Goal: Find specific page/section: Find specific page/section

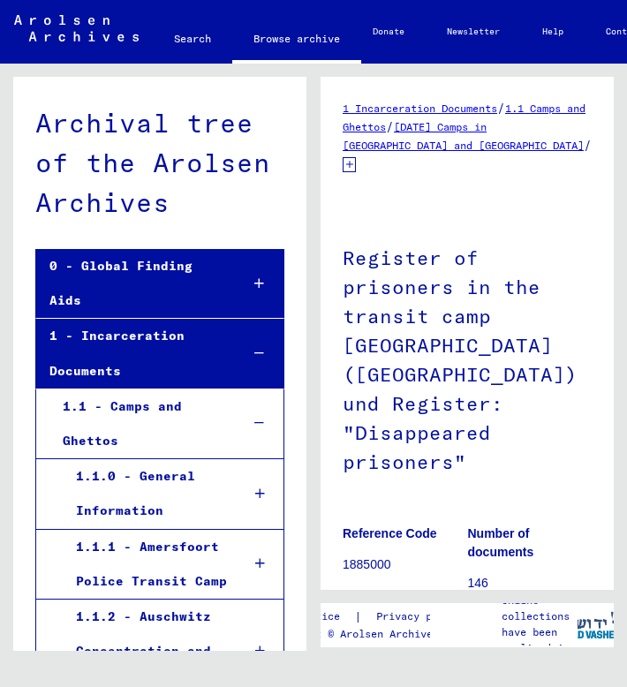
scroll to position [21, 0]
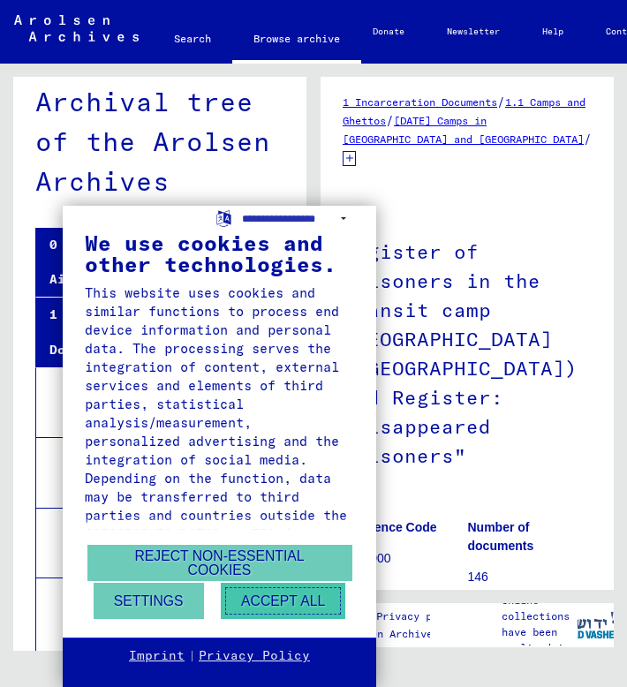
click at [299, 593] on button "Accept all" at bounding box center [283, 601] width 124 height 36
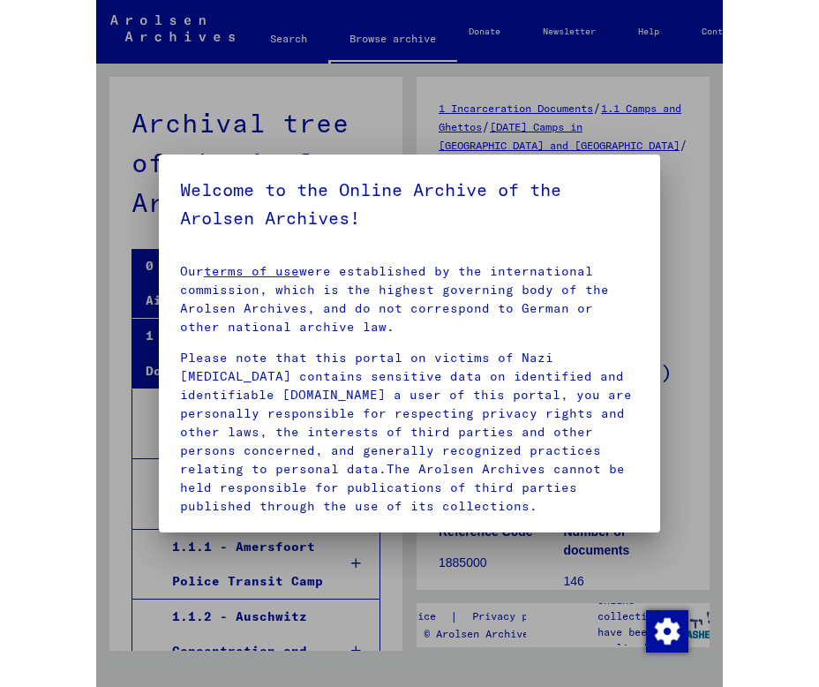
scroll to position [19943, 0]
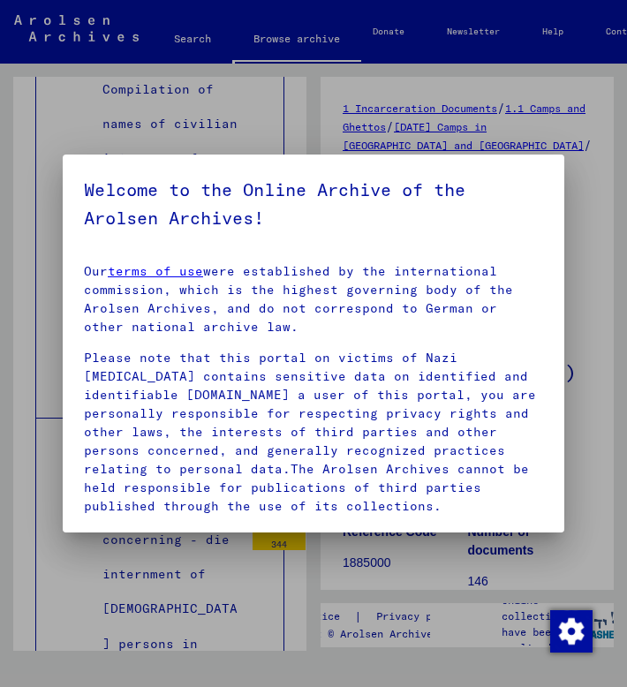
click at [560, 109] on div at bounding box center [313, 343] width 627 height 687
click at [585, 327] on div at bounding box center [313, 343] width 627 height 687
click at [381, 575] on div at bounding box center [313, 343] width 627 height 687
click at [565, 132] on div at bounding box center [313, 343] width 627 height 687
click at [343, 595] on div at bounding box center [313, 343] width 627 height 687
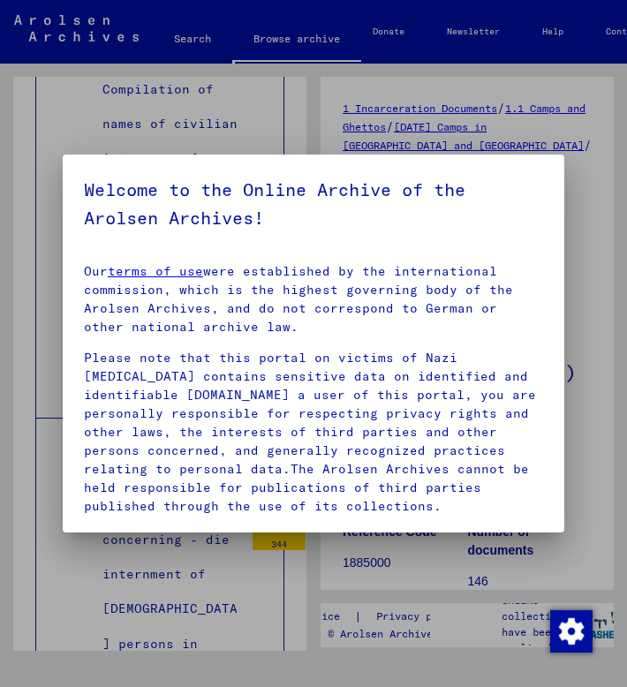
click at [414, 75] on div at bounding box center [313, 343] width 627 height 687
click at [568, 133] on div at bounding box center [313, 343] width 627 height 687
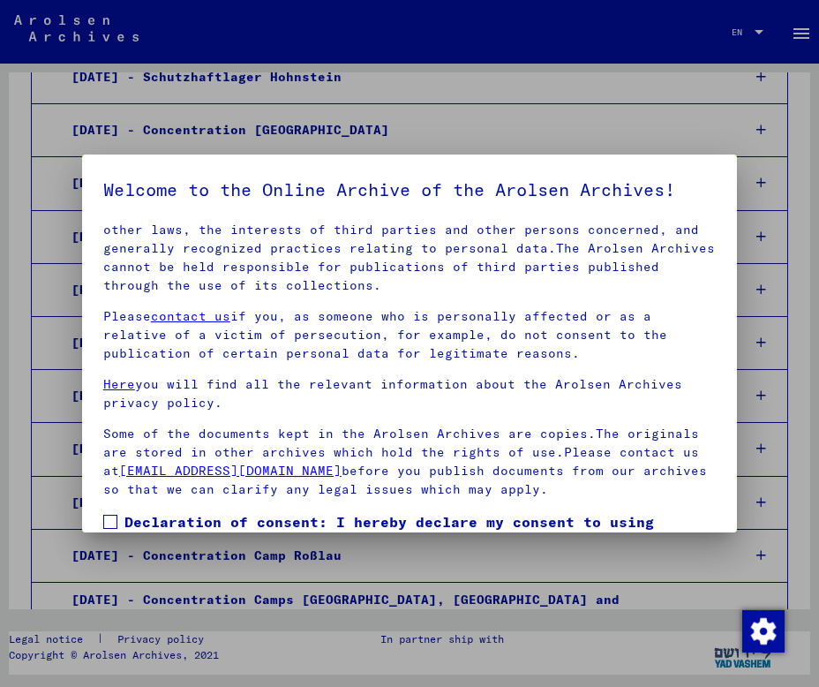
scroll to position [156, 0]
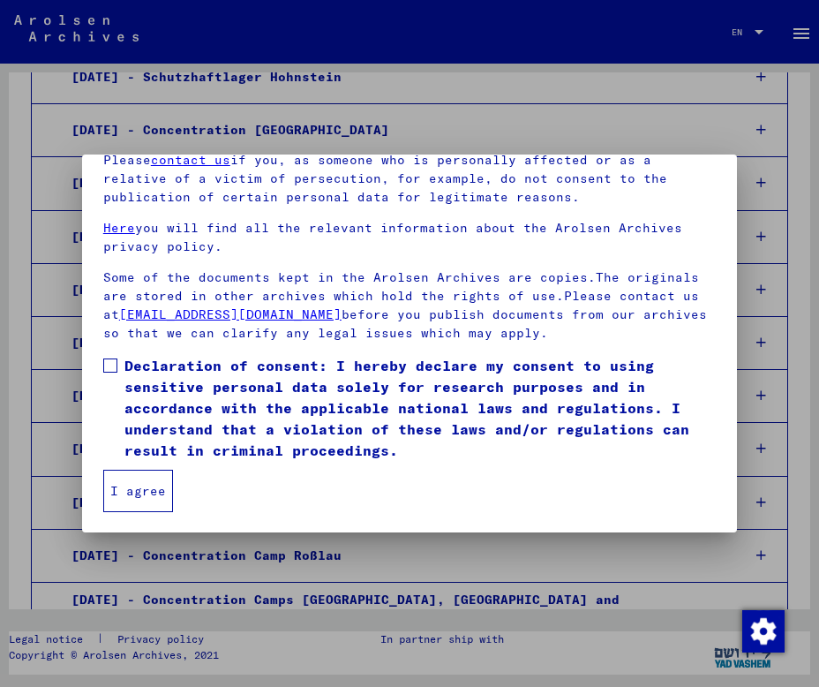
click at [135, 500] on button "I agree" at bounding box center [138, 491] width 70 height 42
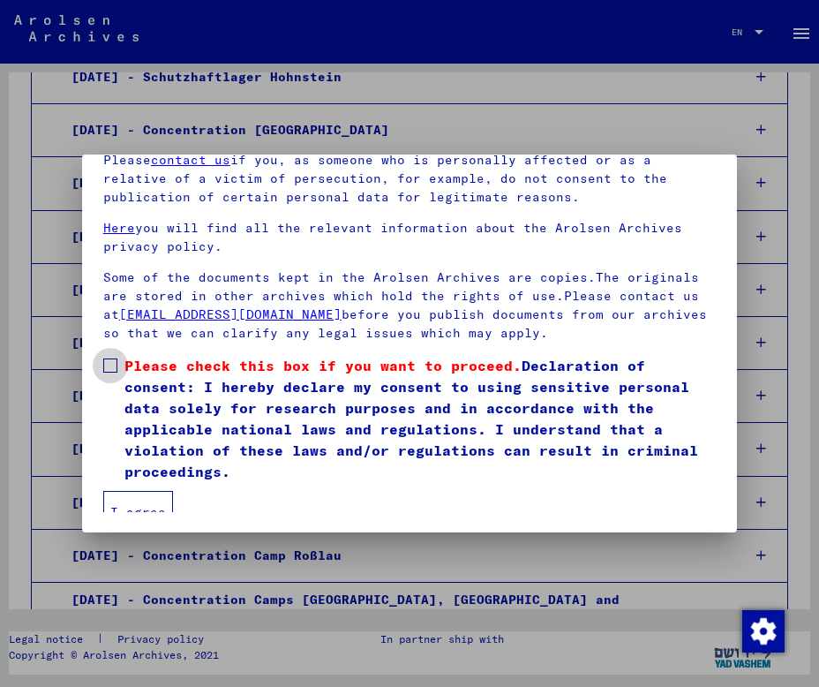
click at [110, 364] on span at bounding box center [110, 365] width 14 height 14
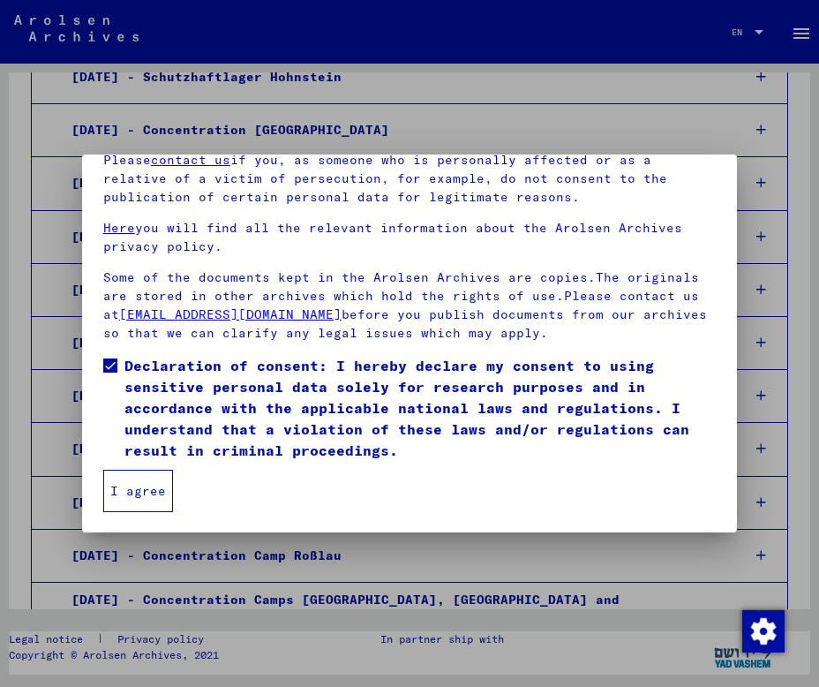
click at [129, 506] on button "I agree" at bounding box center [138, 491] width 70 height 42
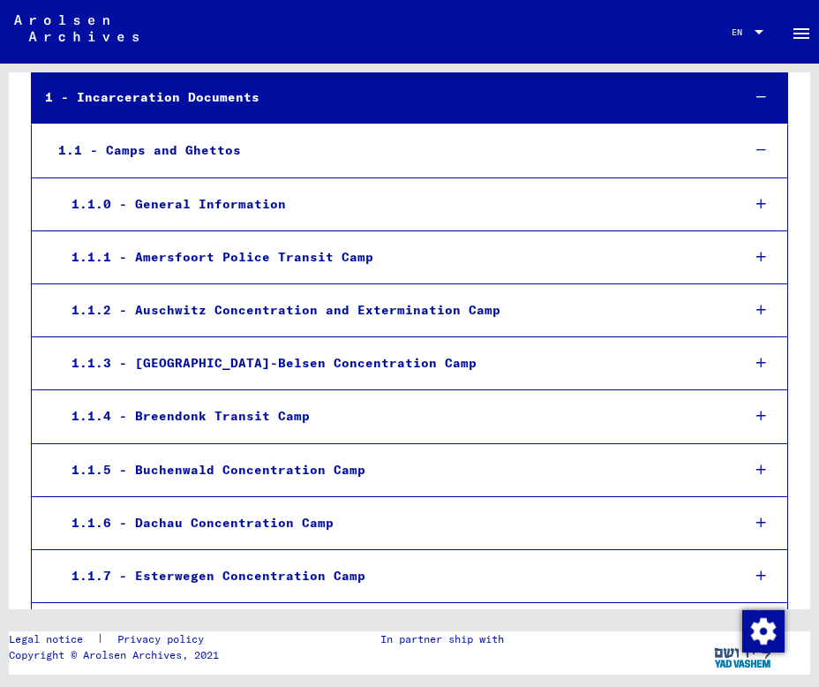
scroll to position [165, 0]
